Goal: Check status: Check status

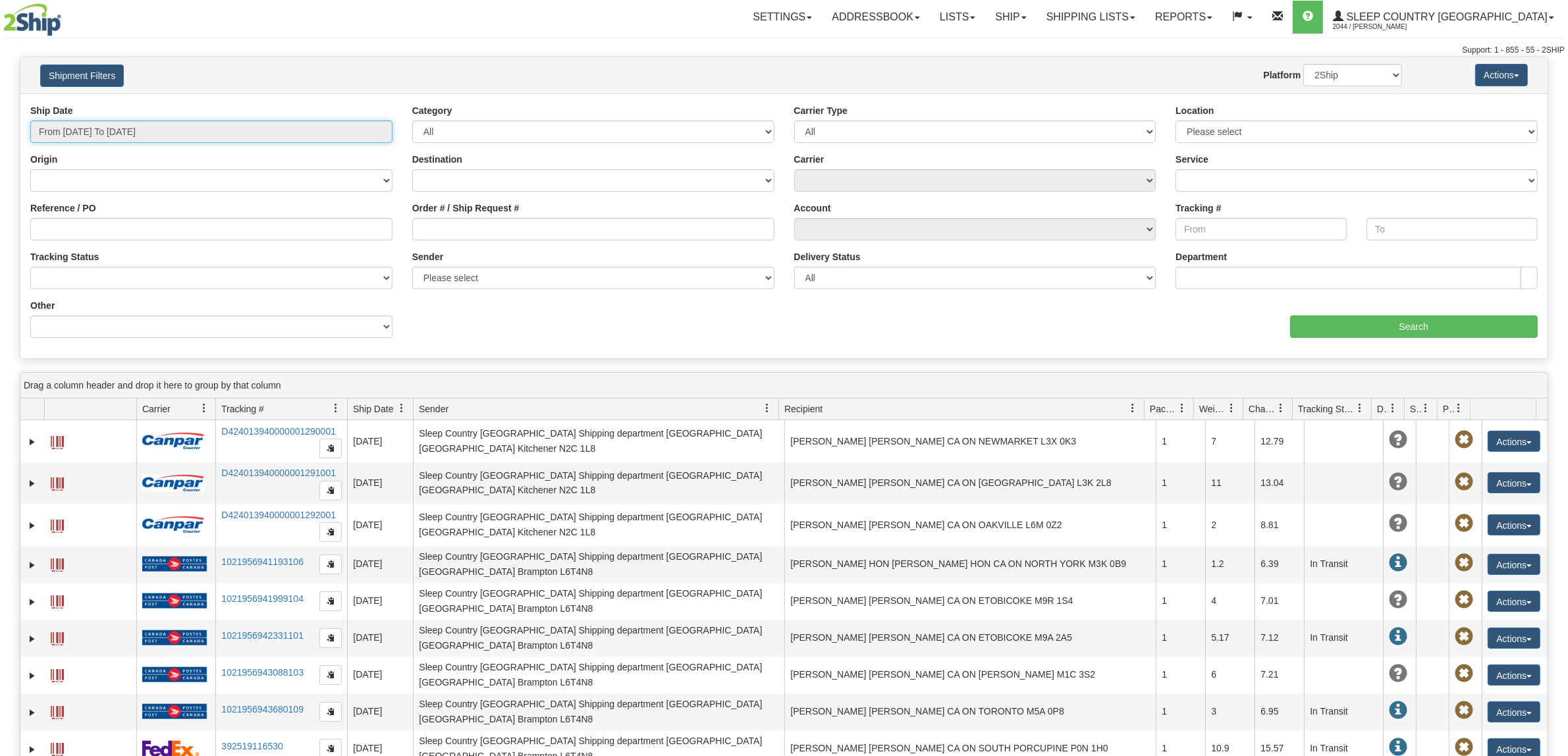
click at [114, 130] on input "From [DATE] To [DATE]" at bounding box center [211, 131] width 362 height 23
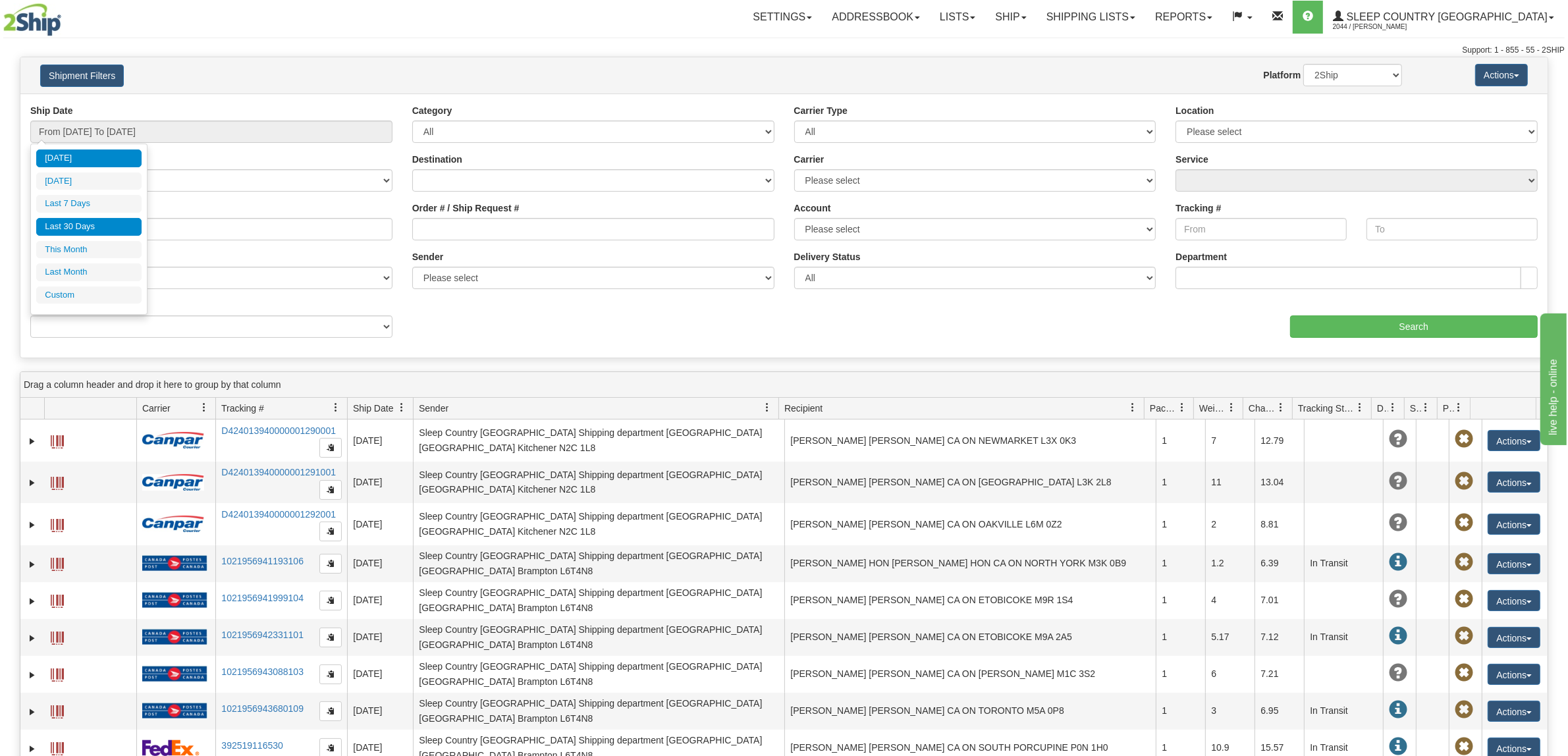
click at [116, 236] on li "Last 30 Days" at bounding box center [89, 227] width 105 height 18
type input "From [DATE] To [DATE]"
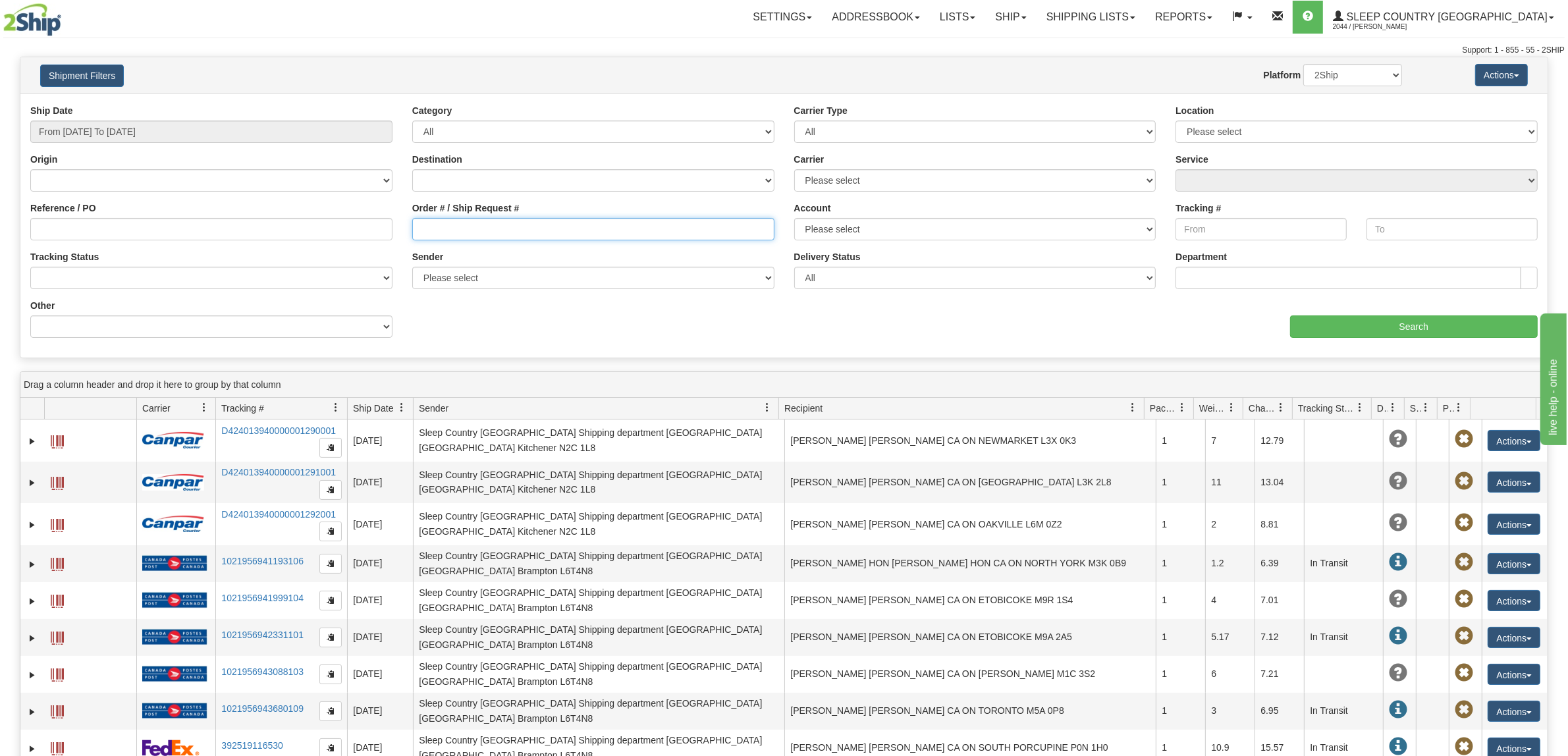
click at [532, 220] on input "Order # / Ship Request #" at bounding box center [593, 229] width 362 height 23
paste input "9000I024830"
type input "9000I024830"
drag, startPoint x: 1321, startPoint y: 325, endPoint x: 1310, endPoint y: 321, distance: 11.7
click at [1310, 321] on input "Search" at bounding box center [1413, 326] width 248 height 23
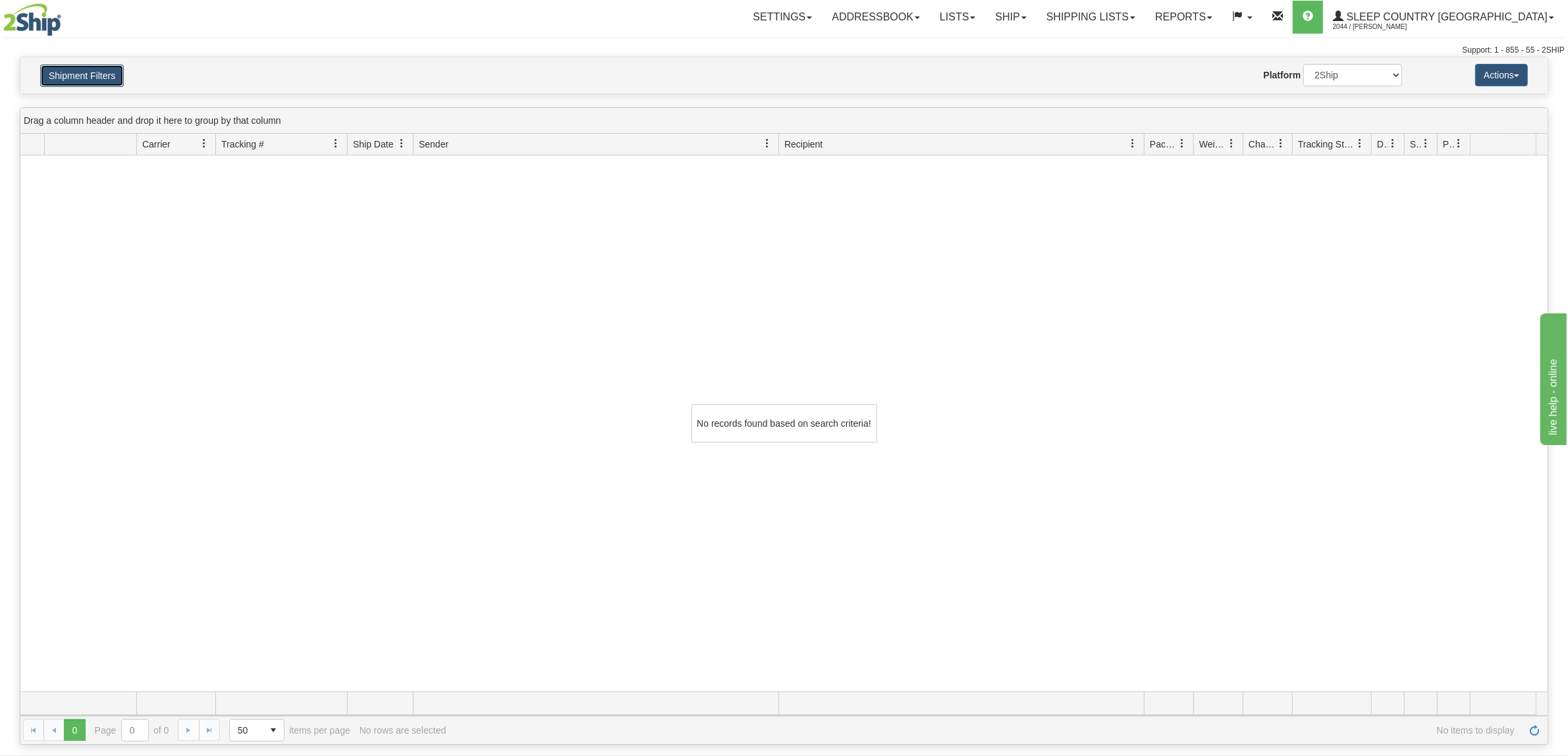
click at [55, 68] on button "Shipment Filters" at bounding box center [82, 76] width 84 height 23
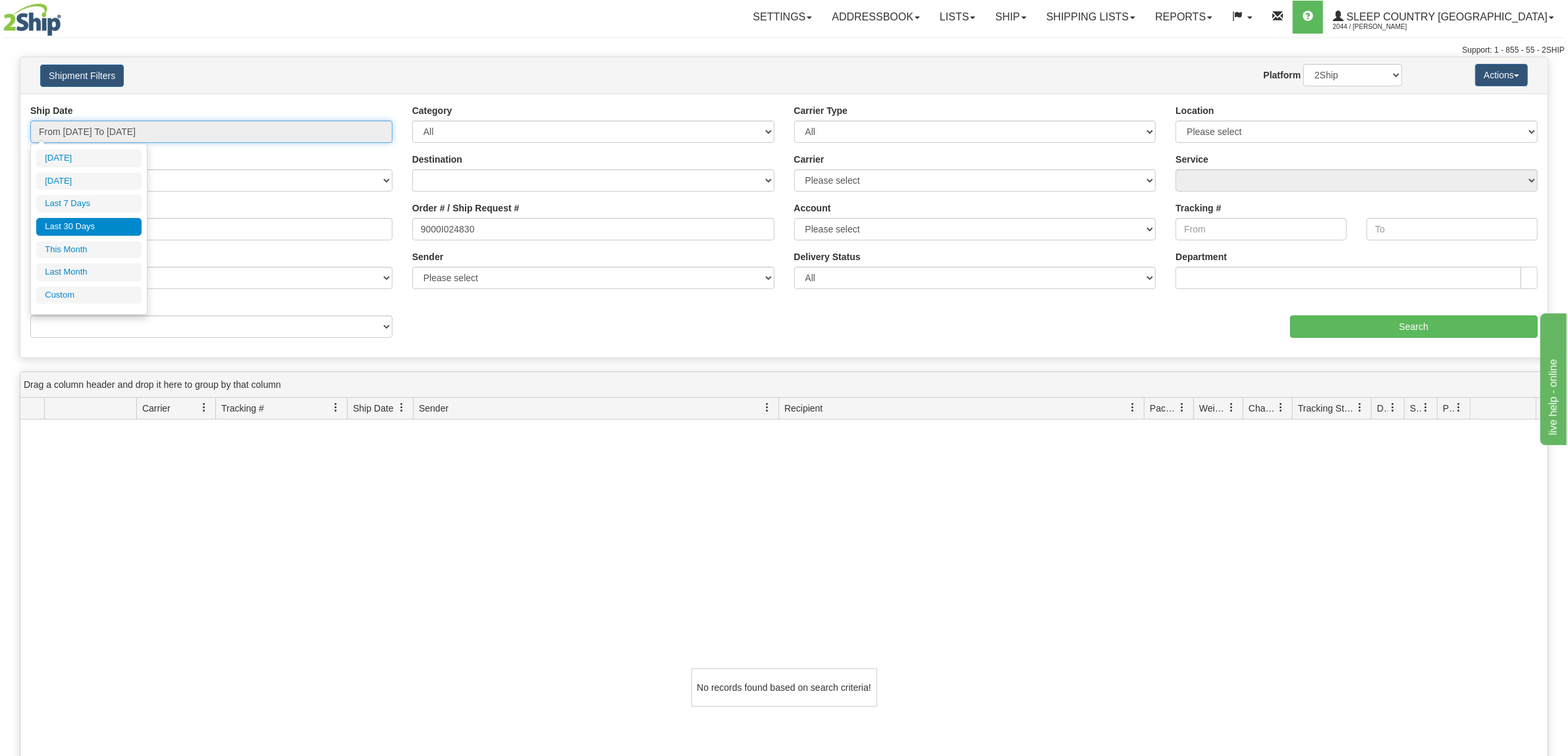
click at [201, 141] on input "From [DATE] To [DATE]" at bounding box center [211, 131] width 362 height 23
click at [99, 228] on li "Last 30 Days" at bounding box center [89, 227] width 105 height 18
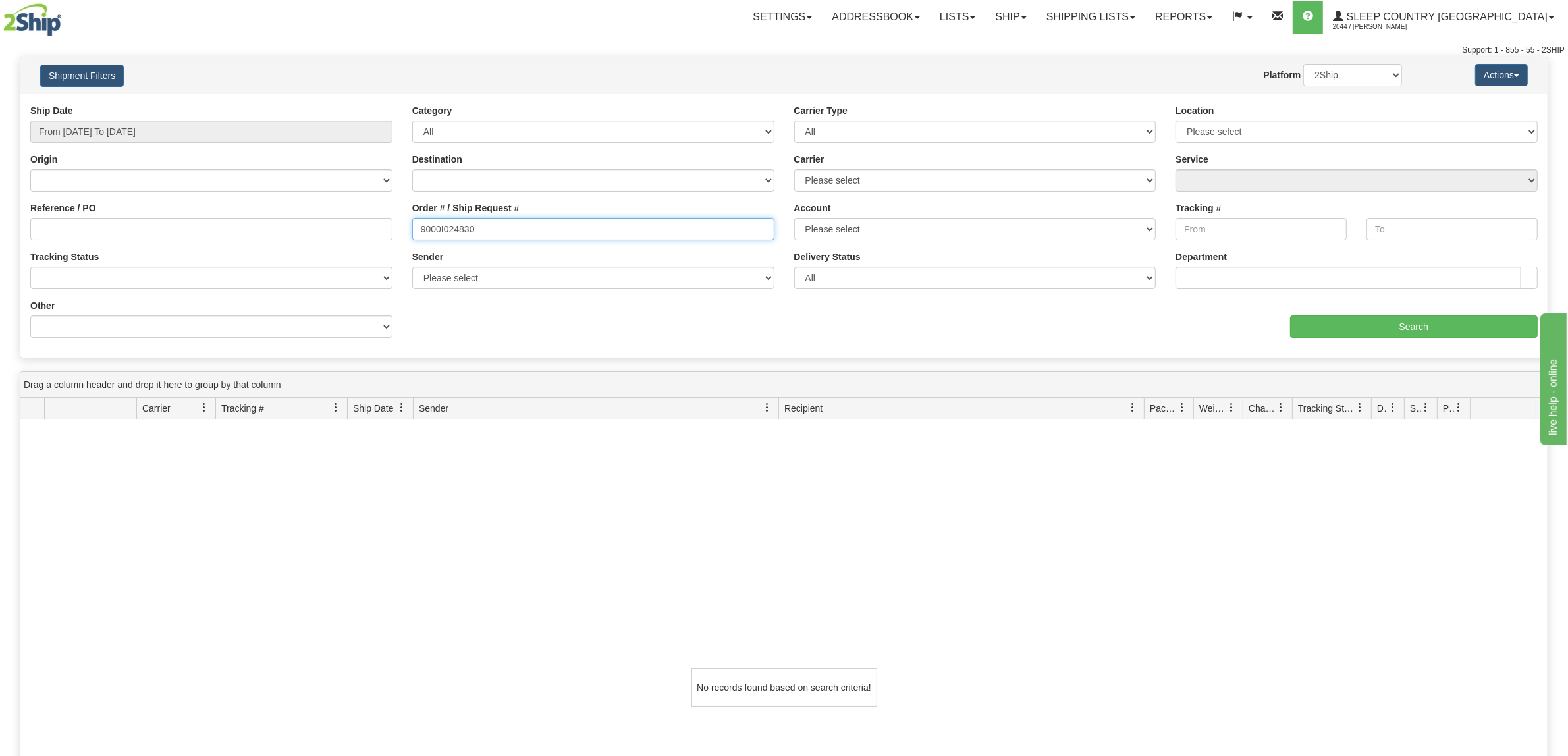
drag, startPoint x: 417, startPoint y: 226, endPoint x: 687, endPoint y: 231, distance: 270.0
click at [687, 231] on input "9000I024830" at bounding box center [593, 229] width 362 height 23
type input "9000I024830"
click at [1383, 323] on input "Search" at bounding box center [1413, 326] width 248 height 23
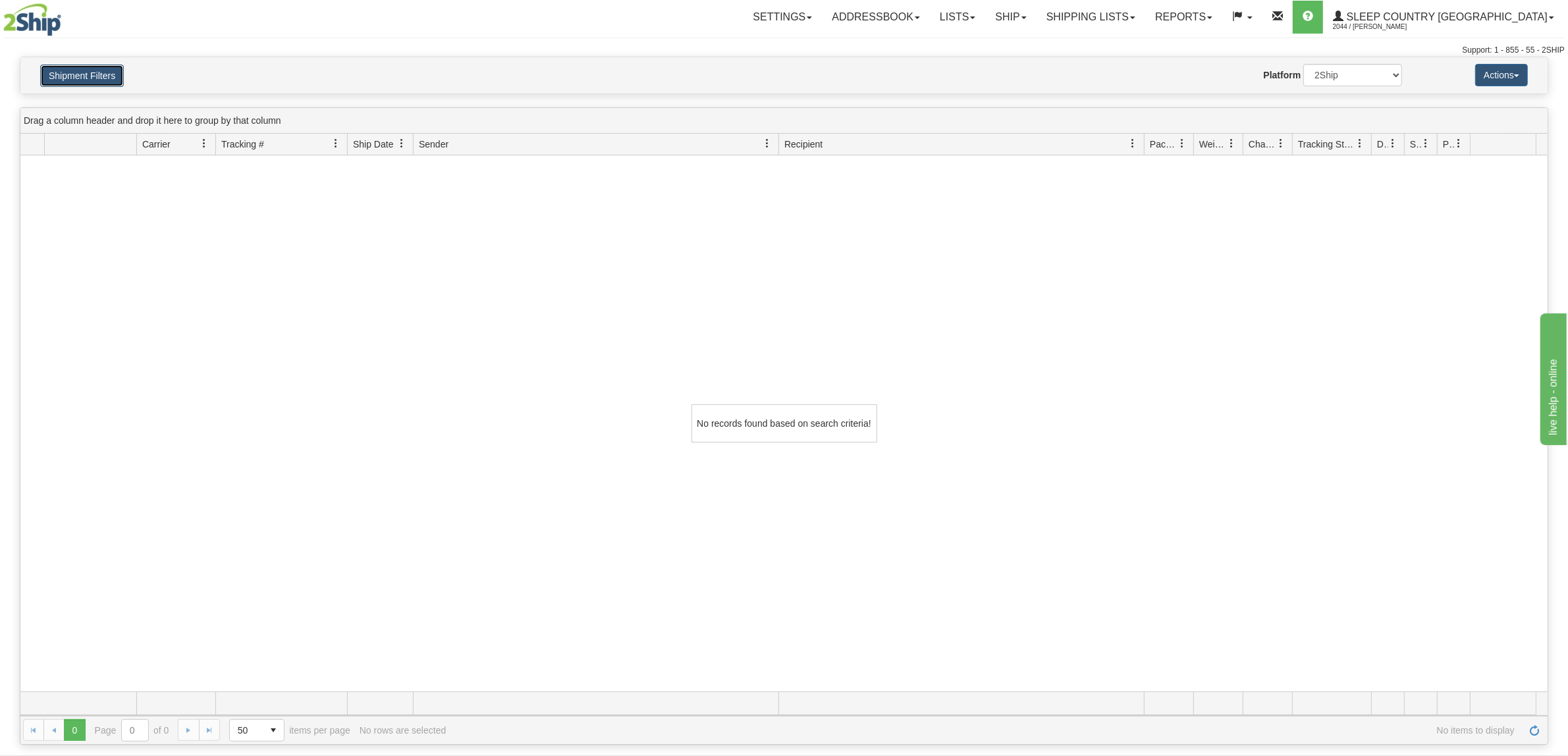
click at [83, 78] on button "Shipment Filters" at bounding box center [82, 76] width 84 height 23
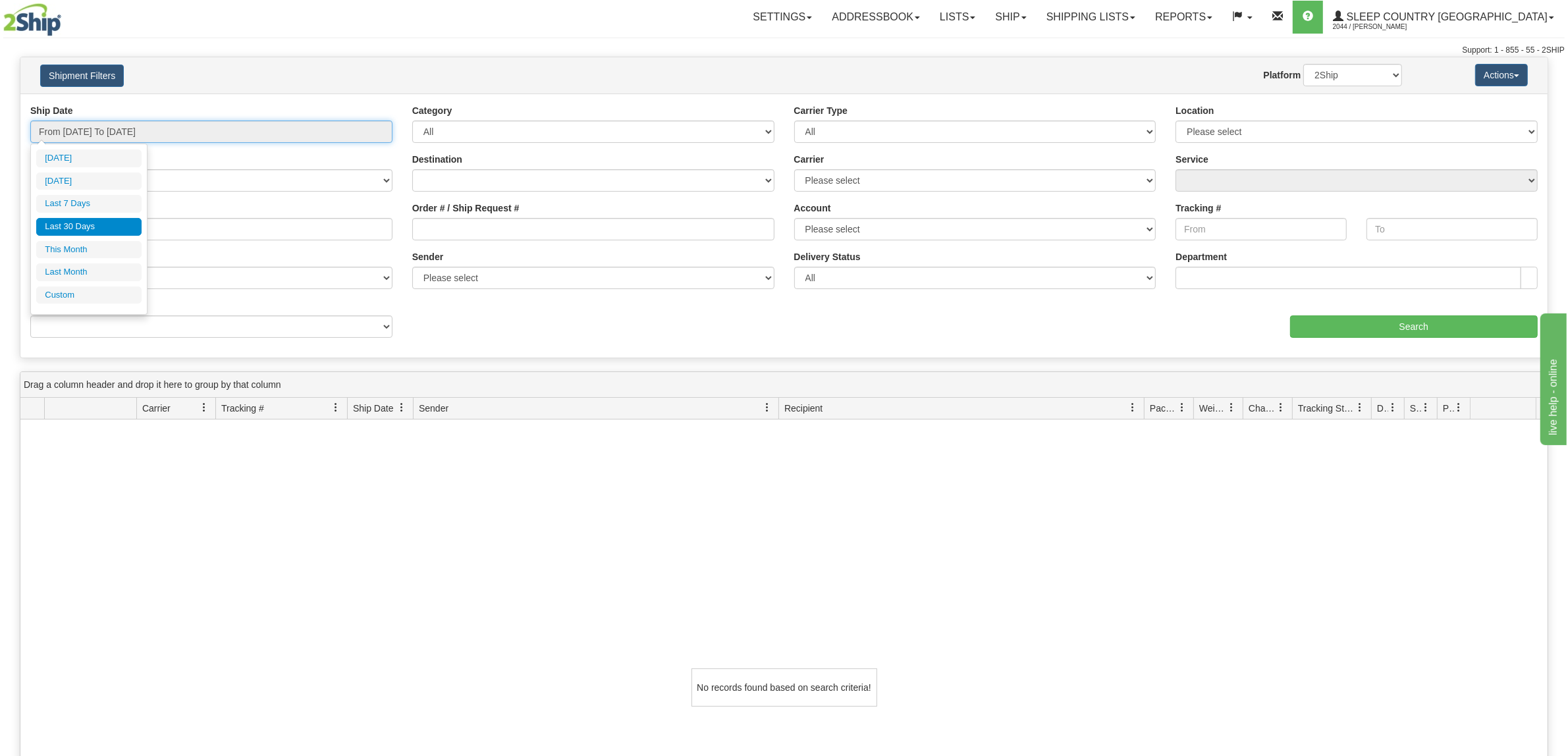
click at [302, 123] on input "From [DATE] To [DATE]" at bounding box center [211, 131] width 362 height 23
click at [102, 208] on li "Last 7 Days" at bounding box center [89, 204] width 105 height 18
type input "From [DATE] To [DATE]"
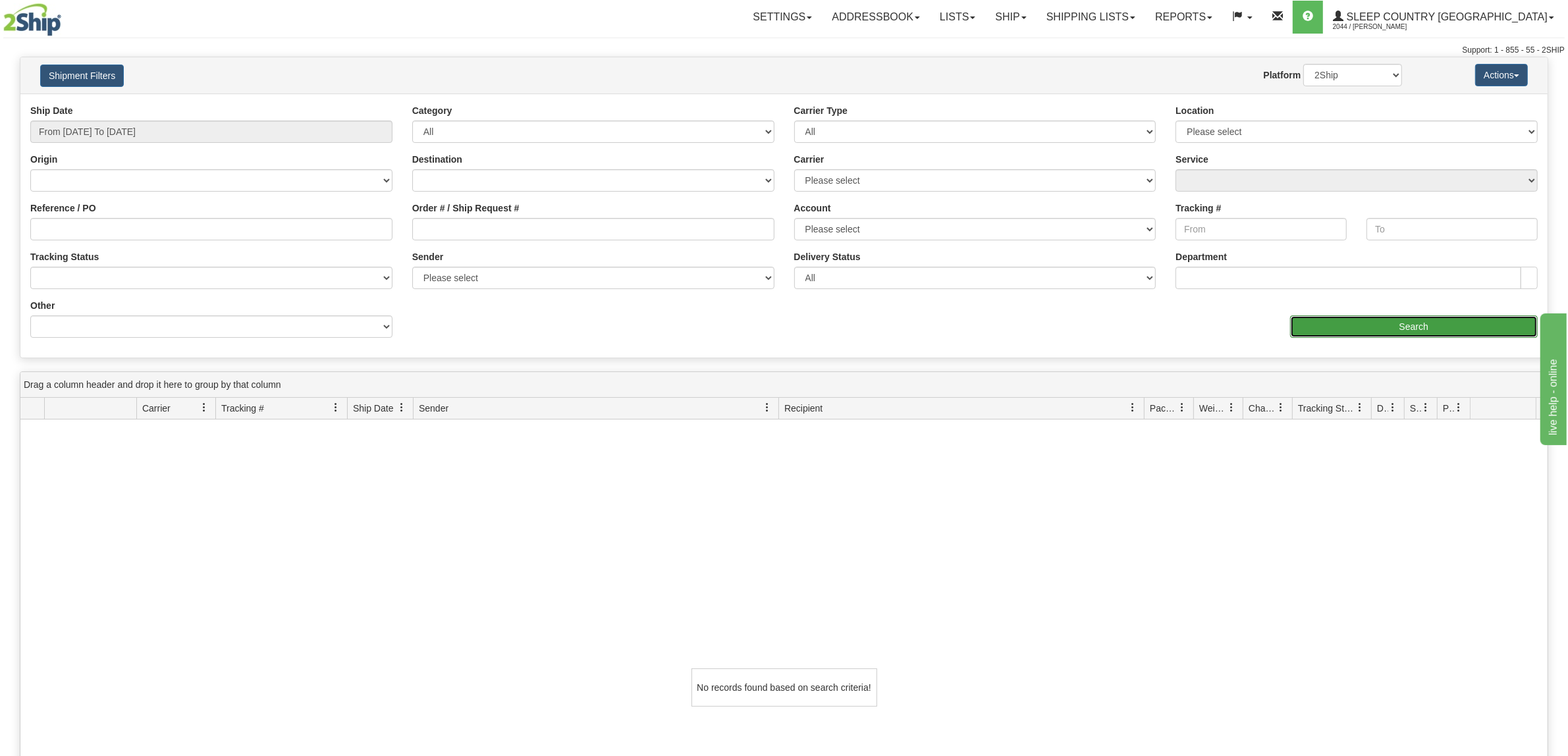
click at [1406, 326] on input "Search" at bounding box center [1413, 326] width 248 height 23
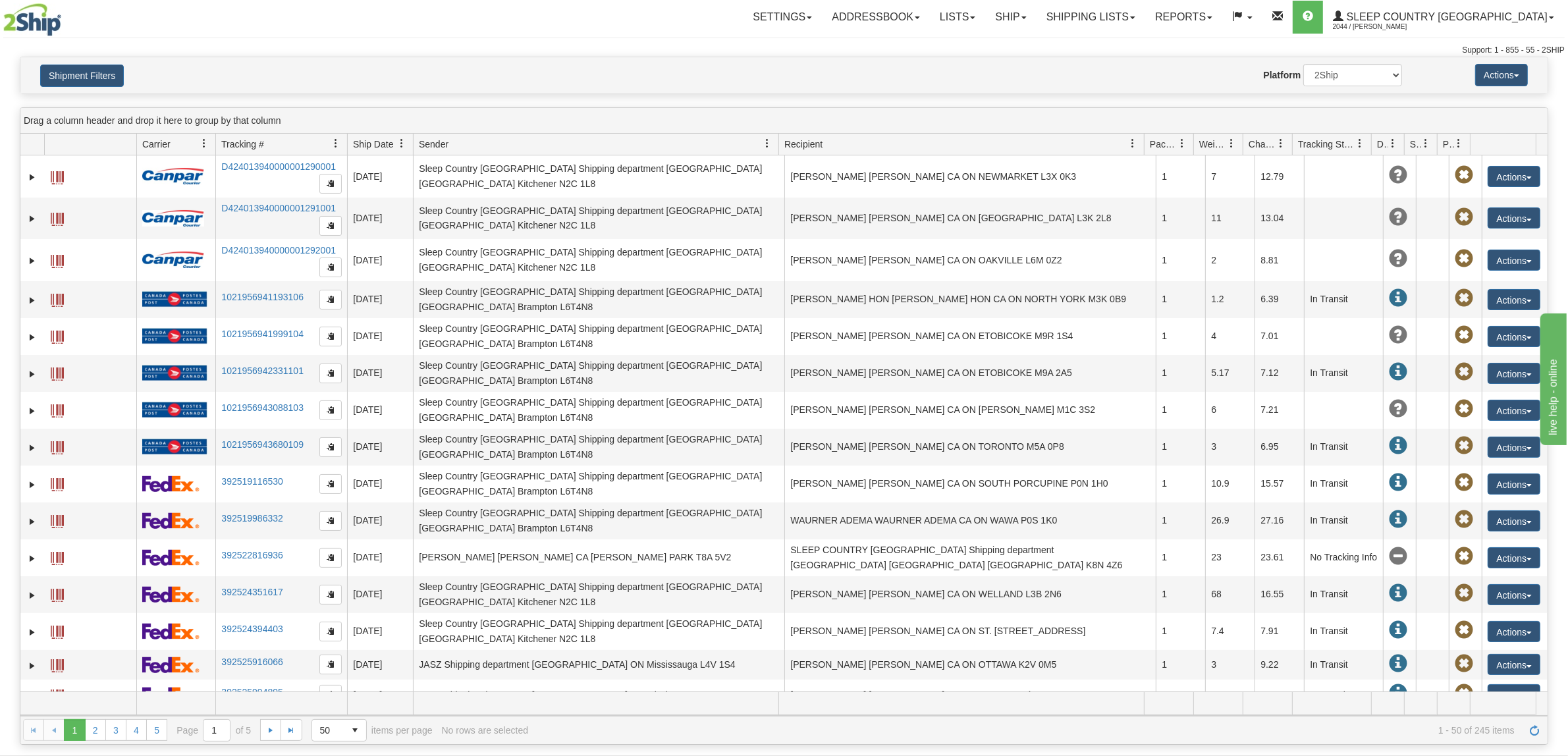
click at [839, 139] on span "Recipient" at bounding box center [956, 144] width 354 height 22
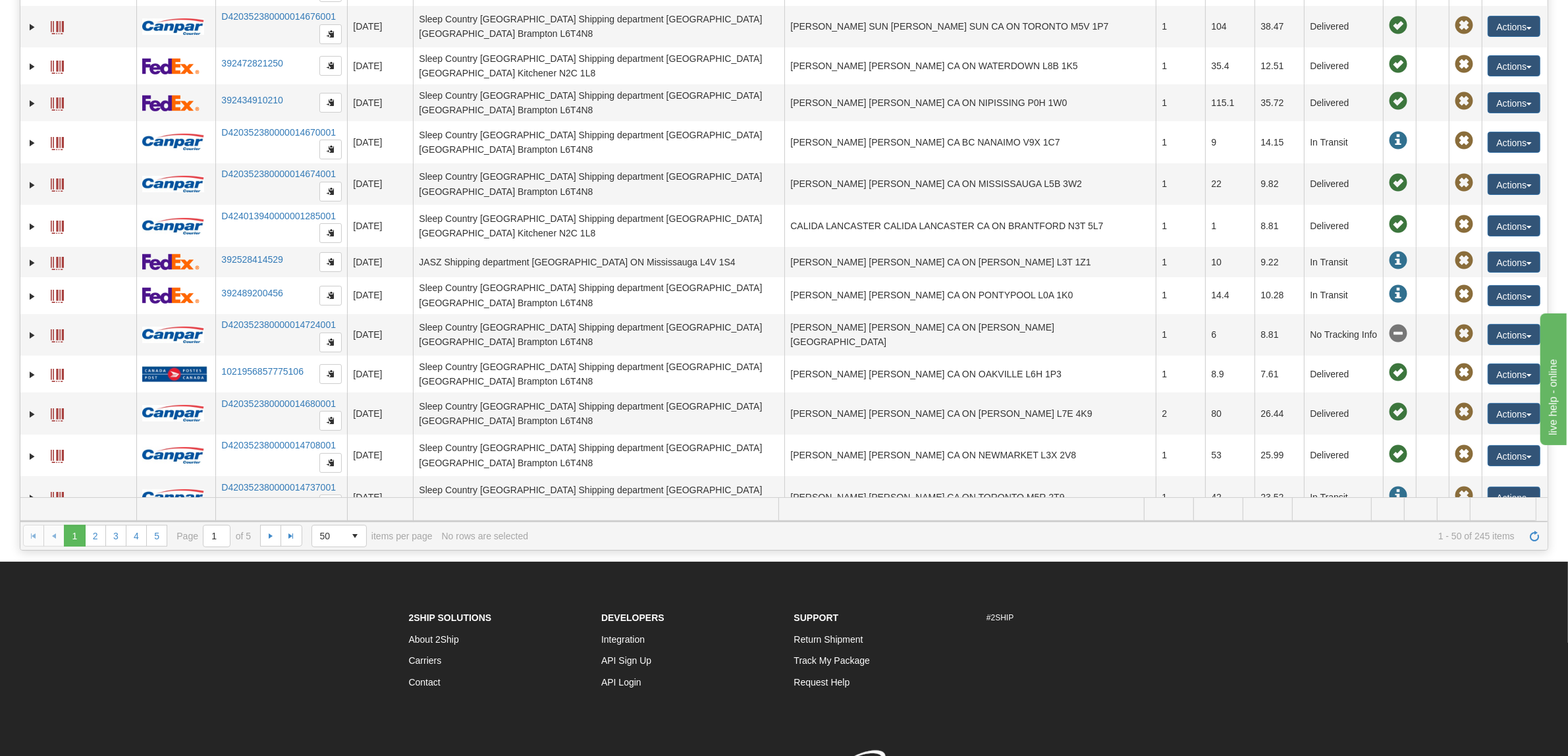
scroll to position [273, 0]
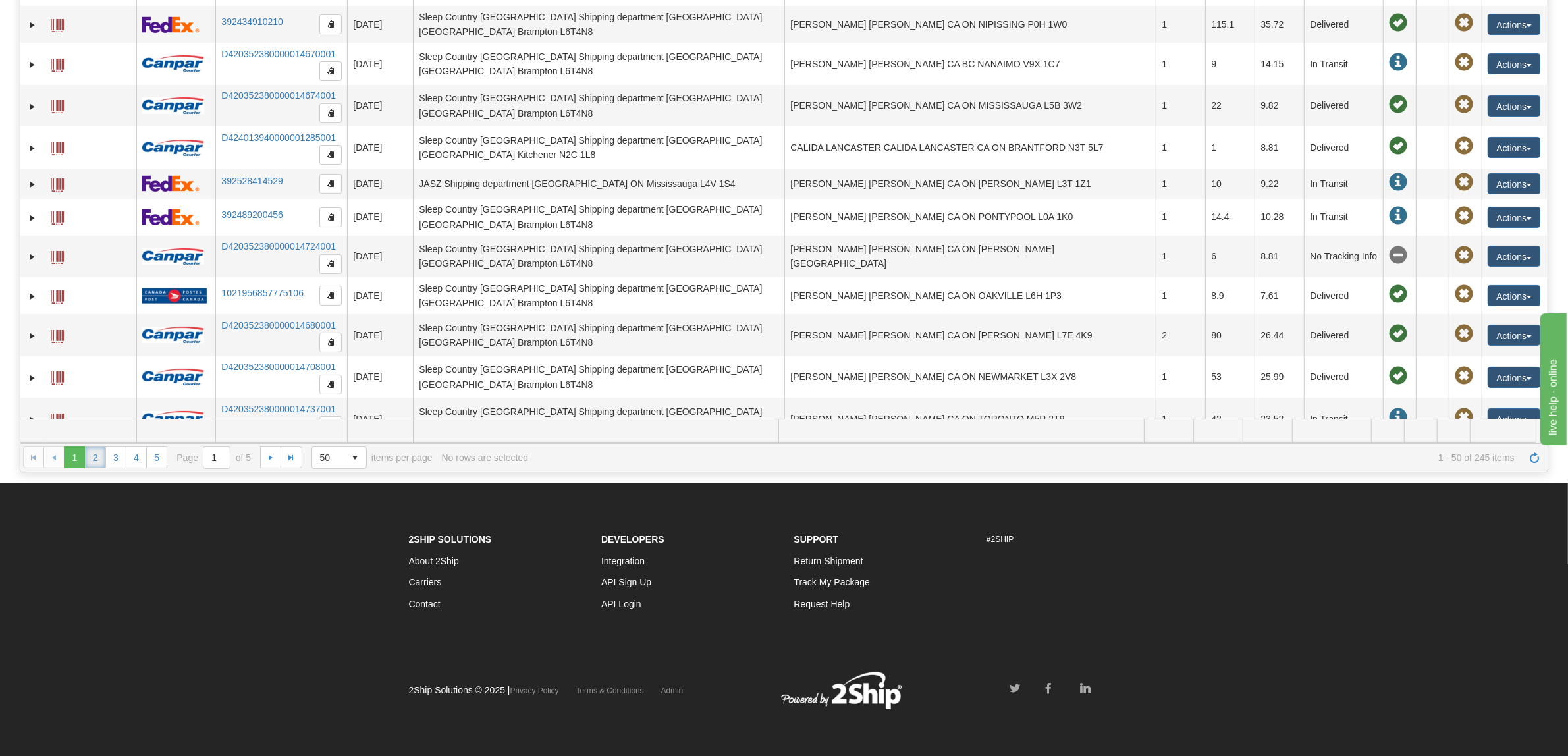
click at [104, 459] on link "2" at bounding box center [95, 457] width 21 height 21
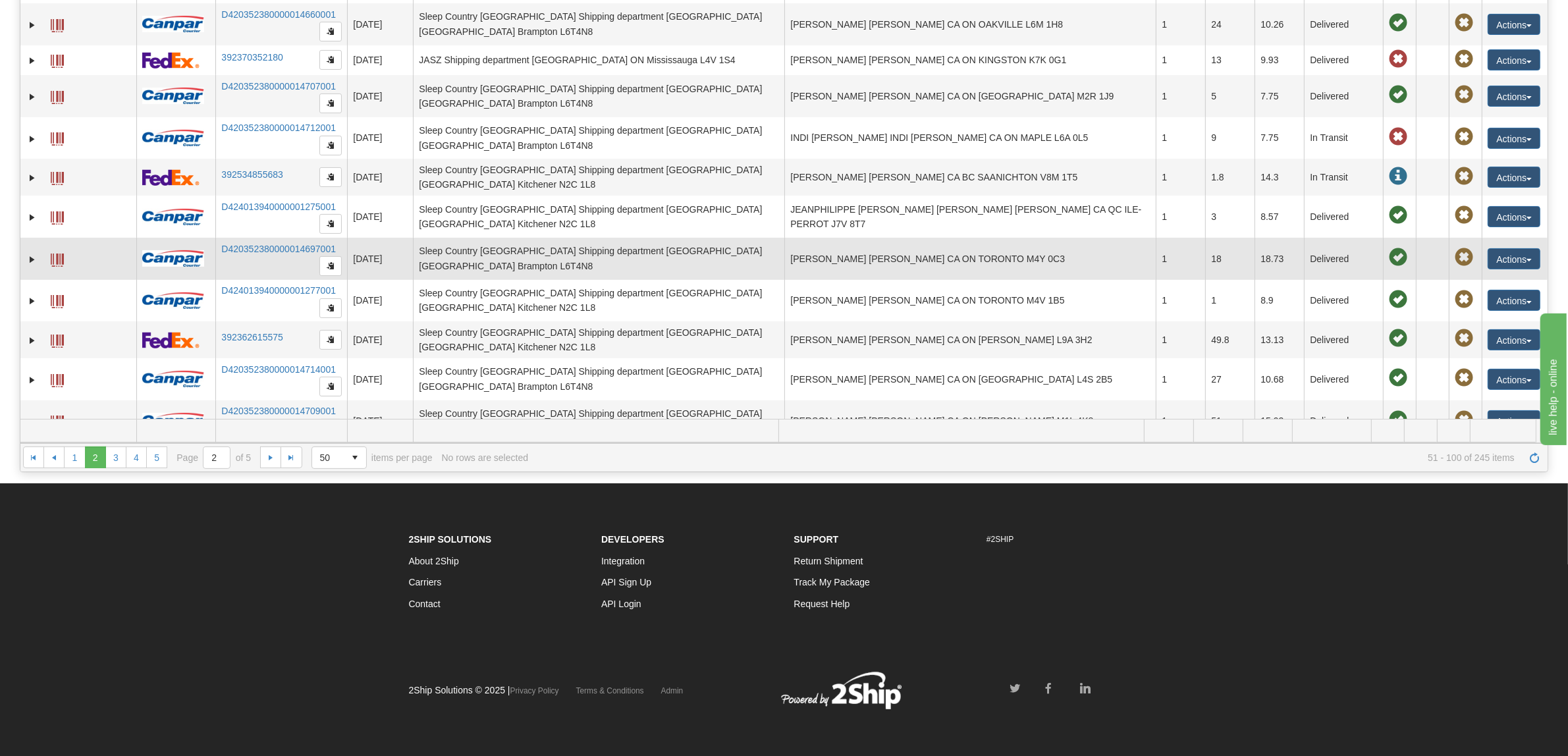
scroll to position [1360, 0]
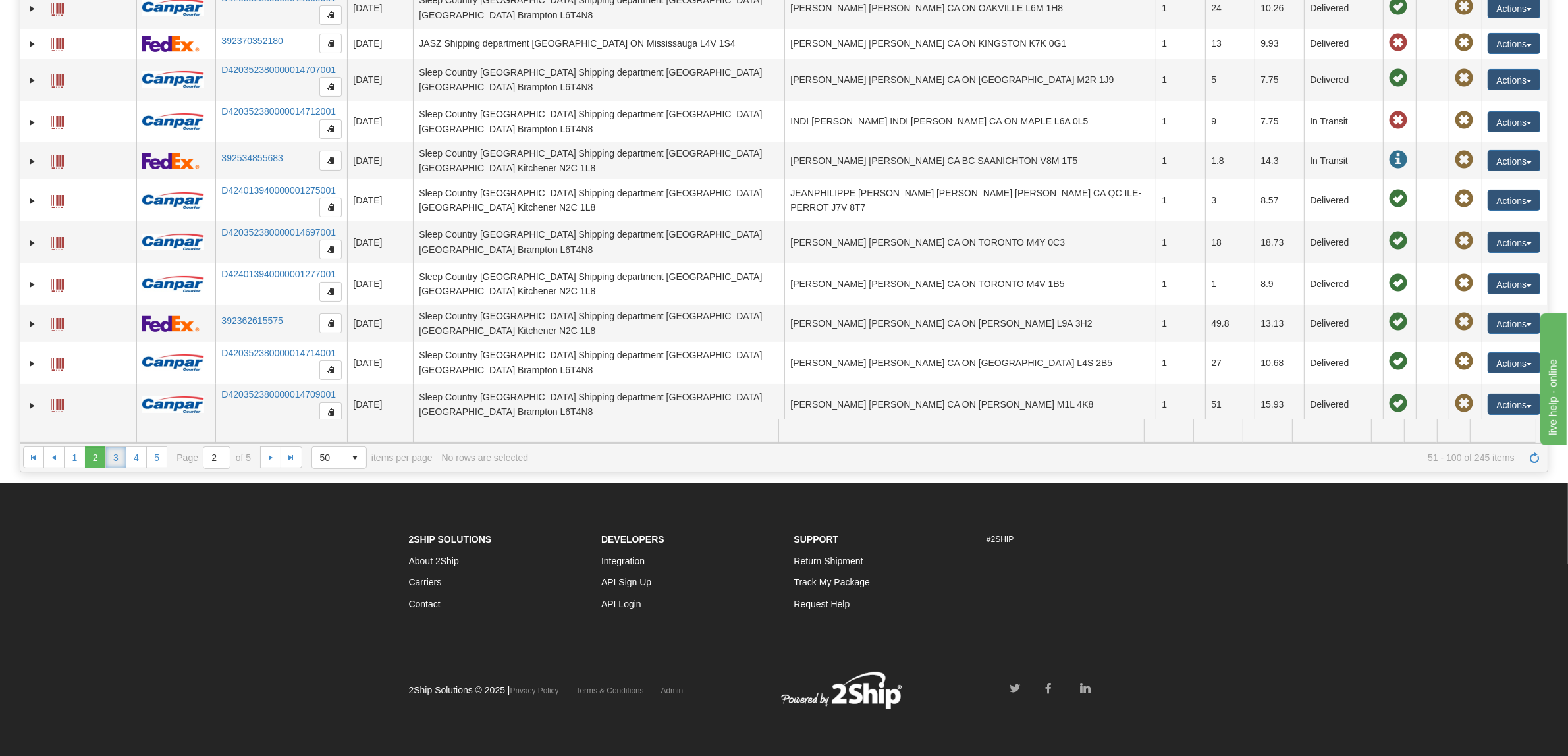
click at [114, 455] on link "3" at bounding box center [115, 457] width 21 height 21
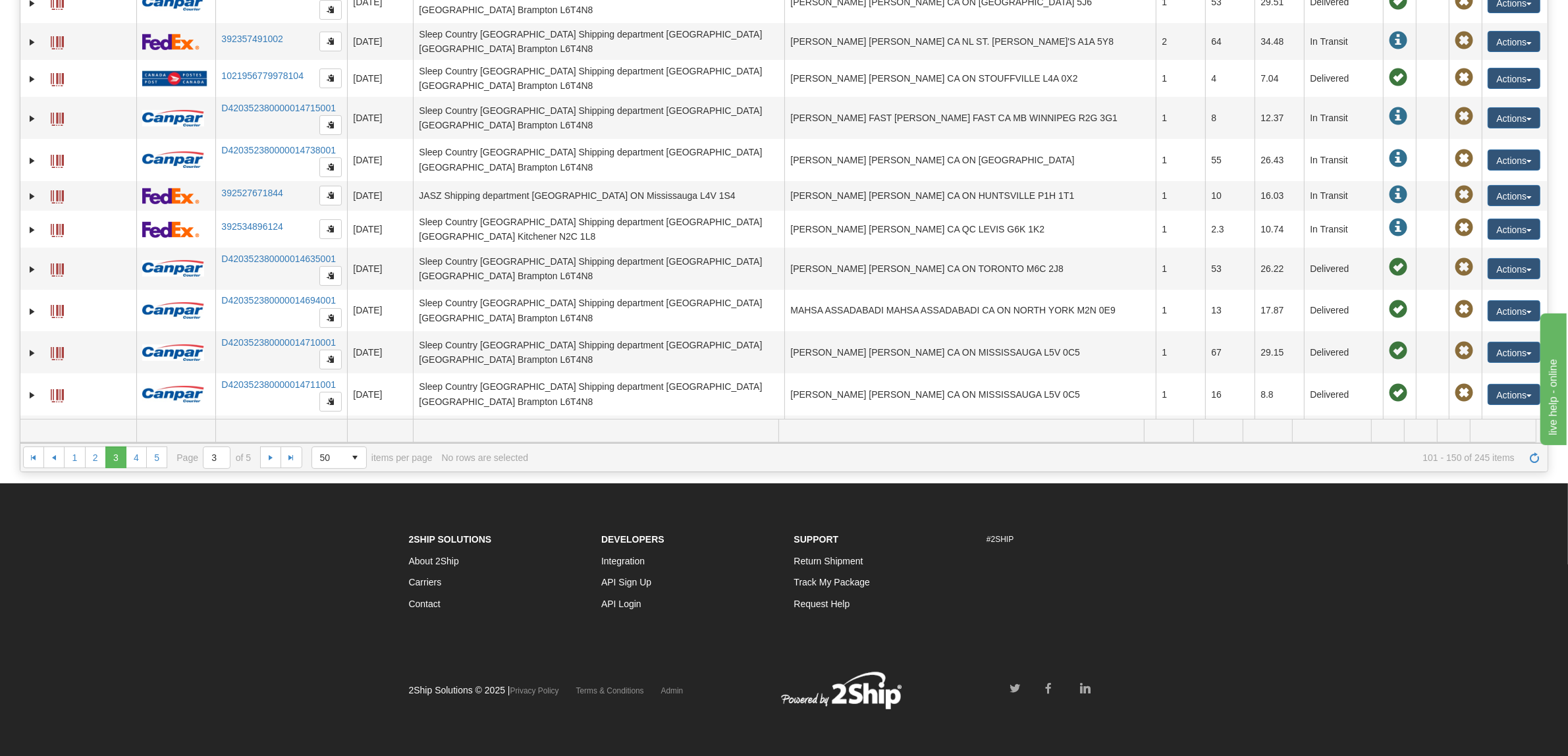
scroll to position [1289, 0]
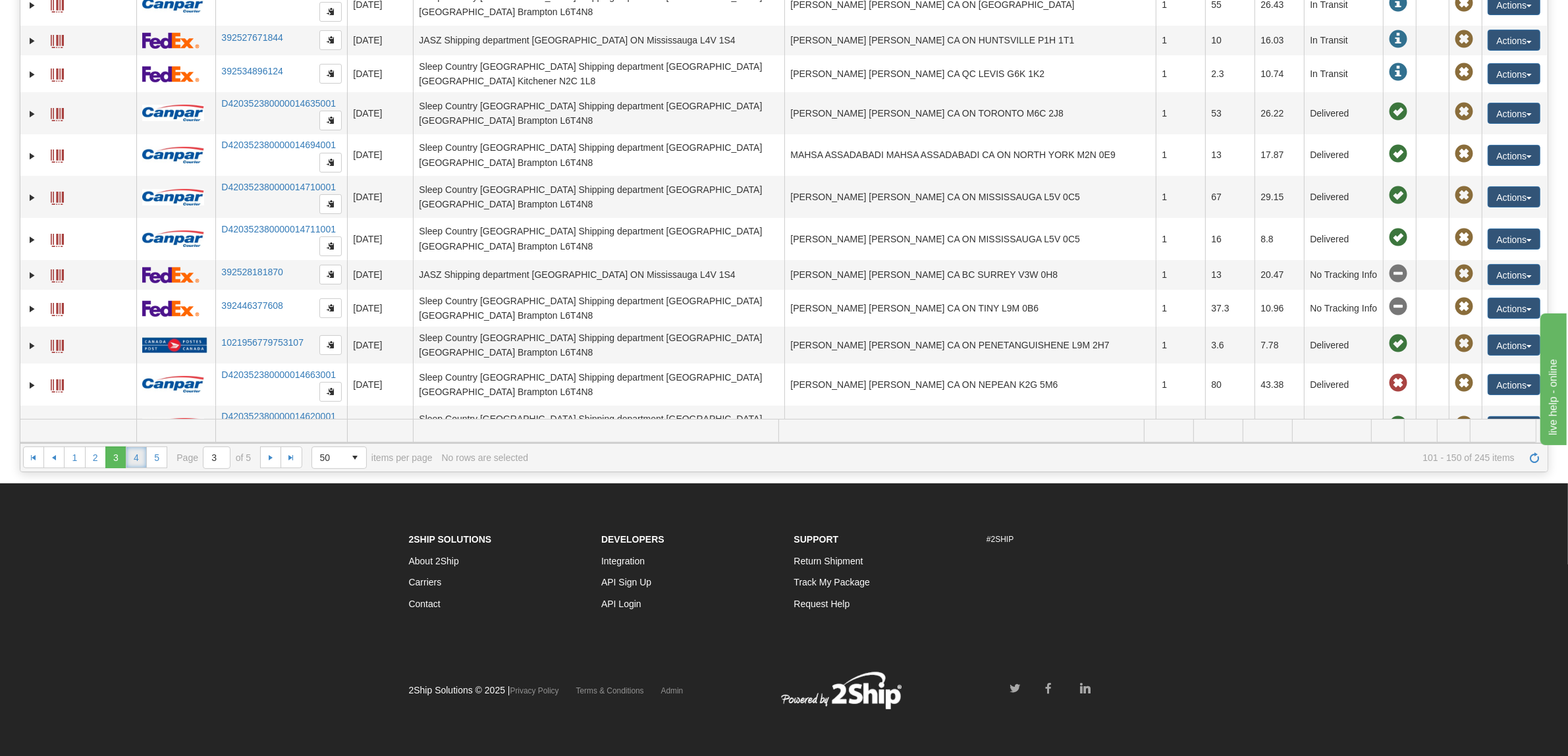
click at [138, 457] on link "4" at bounding box center [136, 457] width 21 height 21
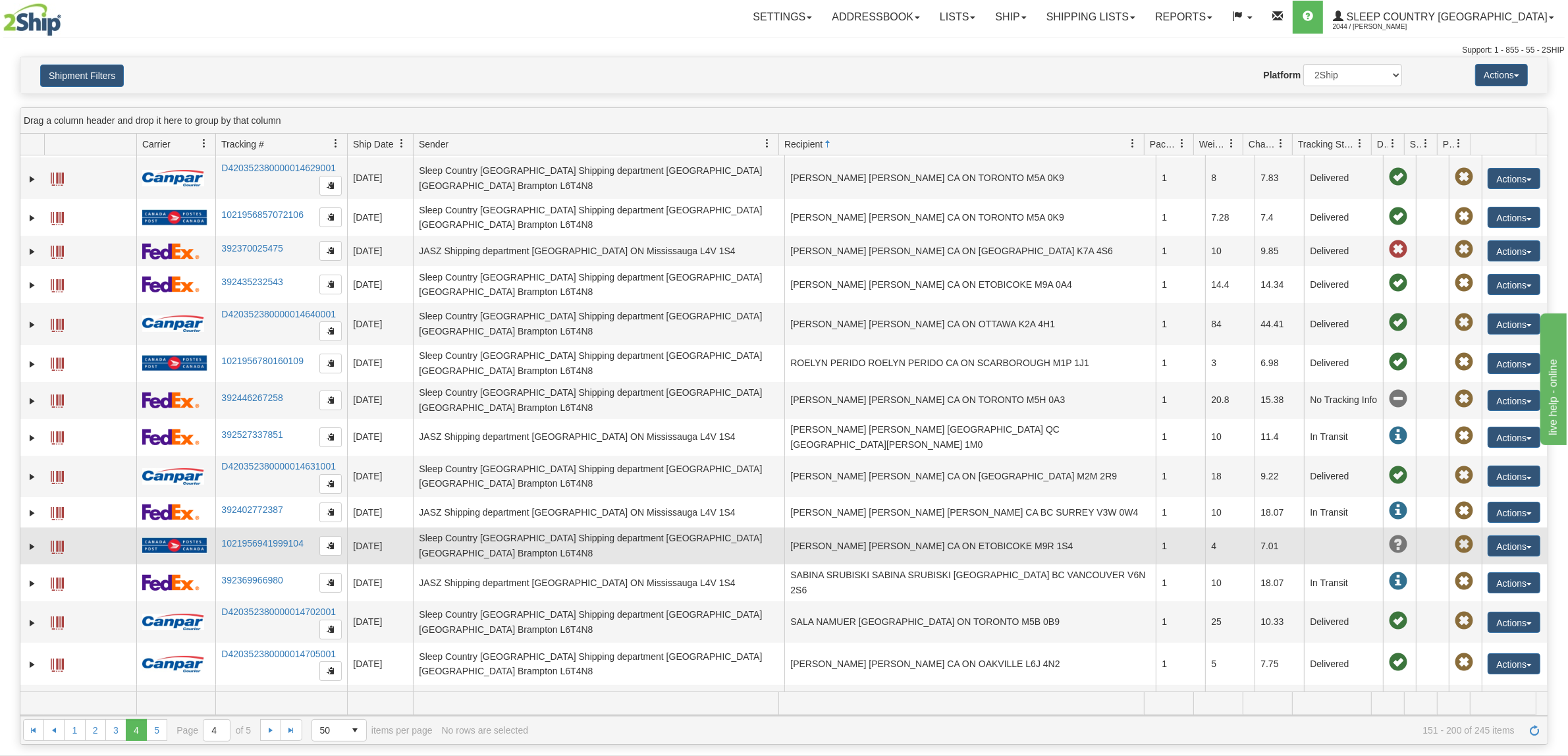
scroll to position [1285, 0]
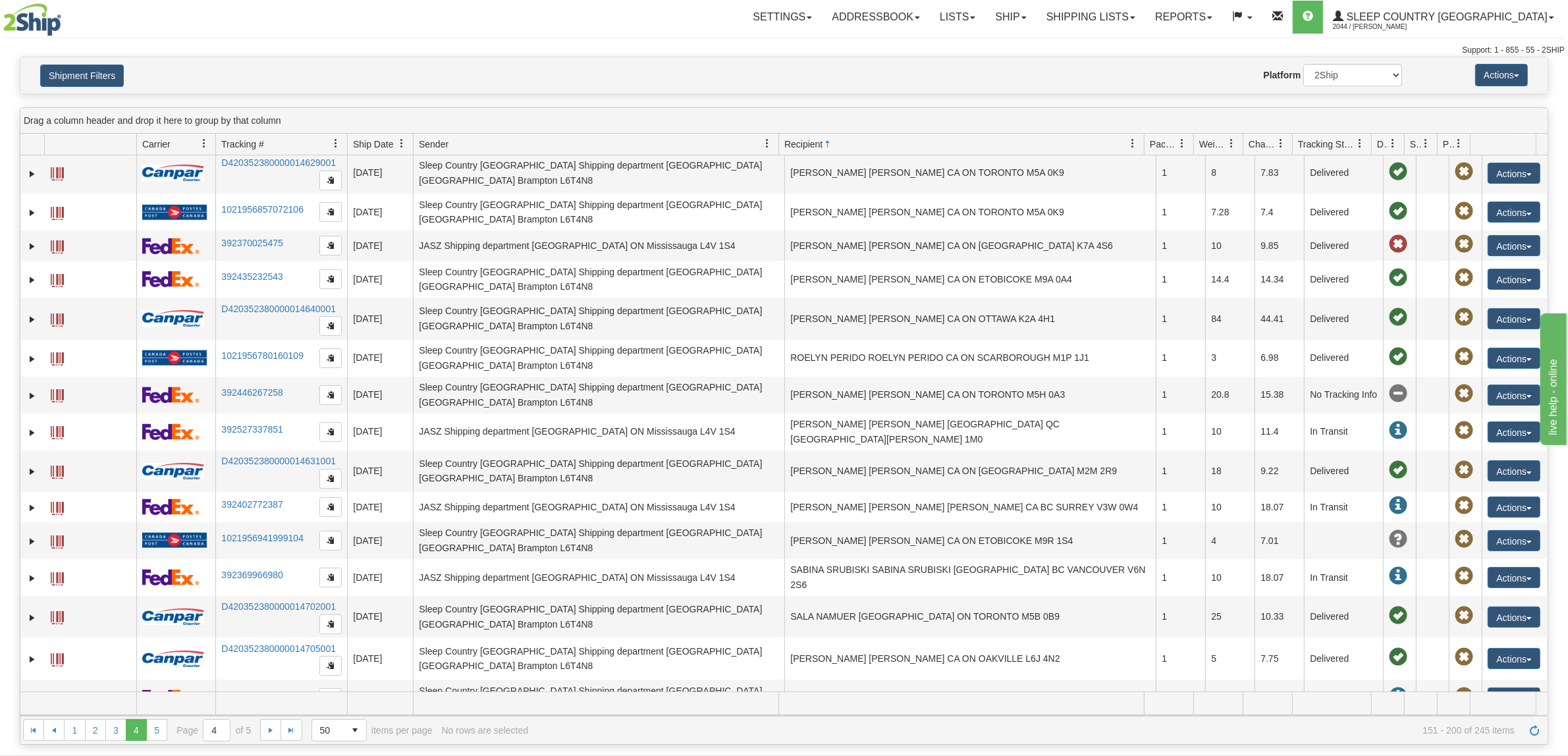
drag, startPoint x: 853, startPoint y: 53, endPoint x: 852, endPoint y: 59, distance: 6.1
click at [854, 53] on div "Support: 1 - 855 - 55 - 2SHIP" at bounding box center [784, 50] width 1561 height 11
